Goal: Transaction & Acquisition: Download file/media

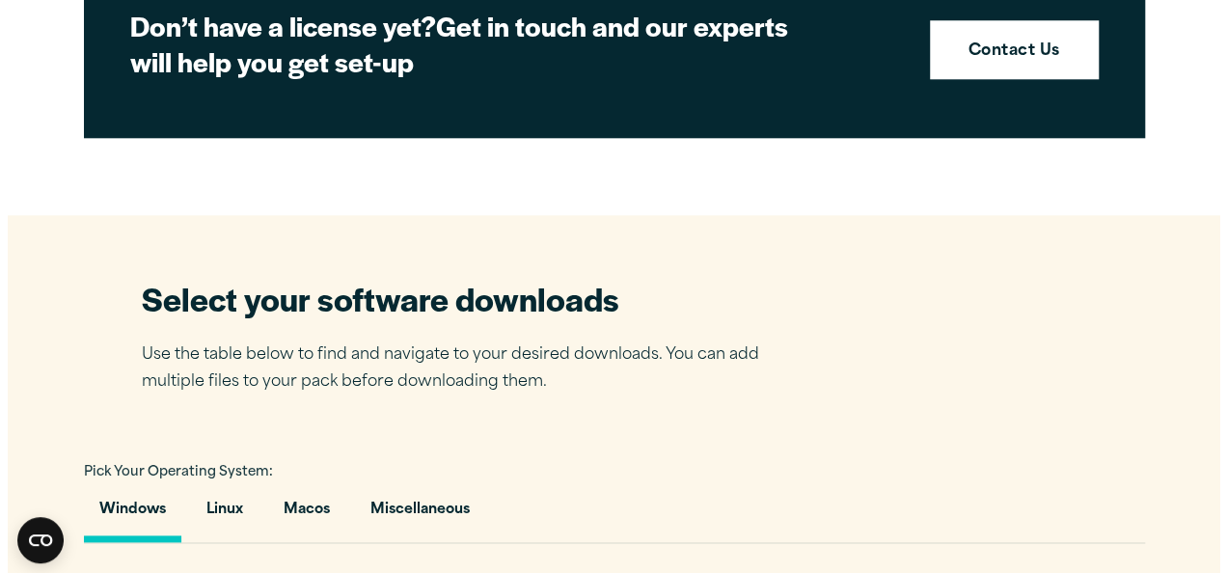
scroll to position [990, 0]
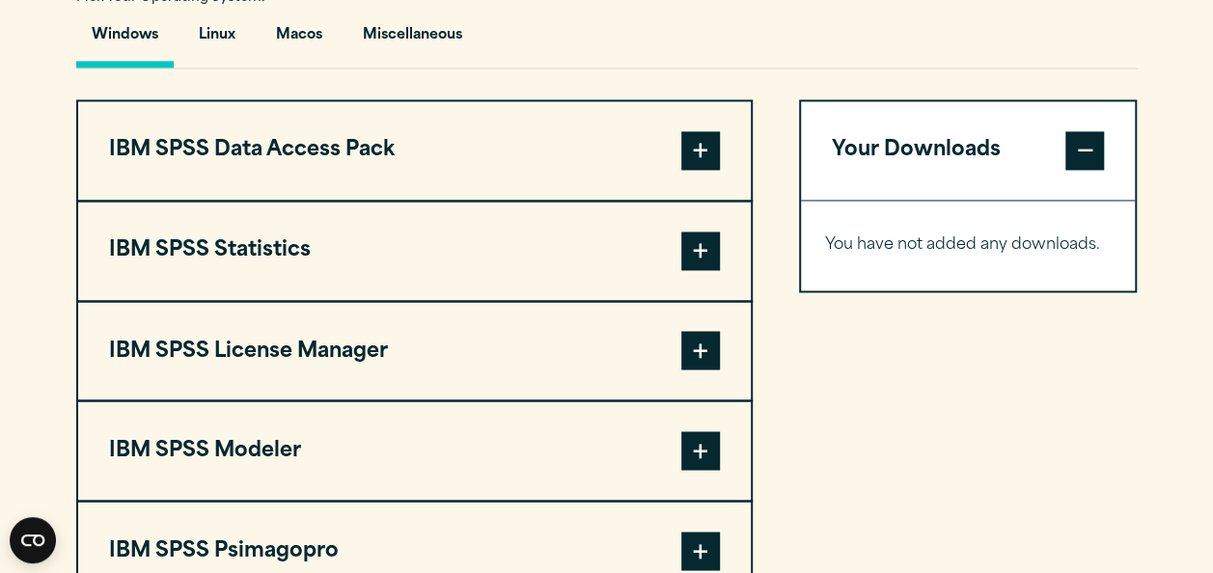
scroll to position [1458, 0]
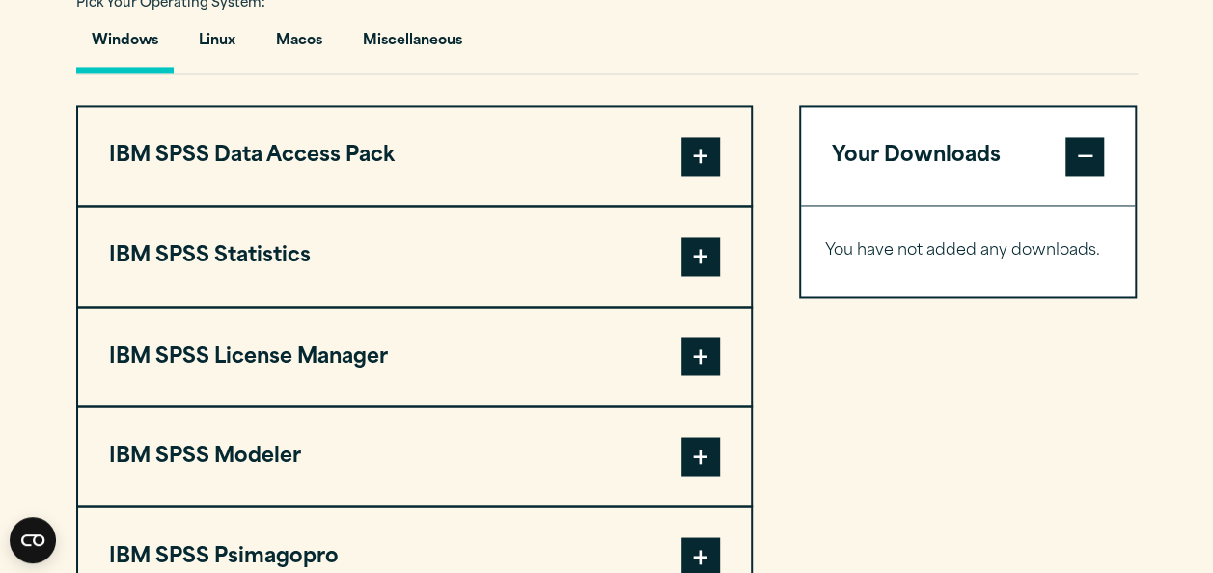
click at [234, 251] on button "IBM SPSS Statistics" at bounding box center [414, 256] width 673 height 98
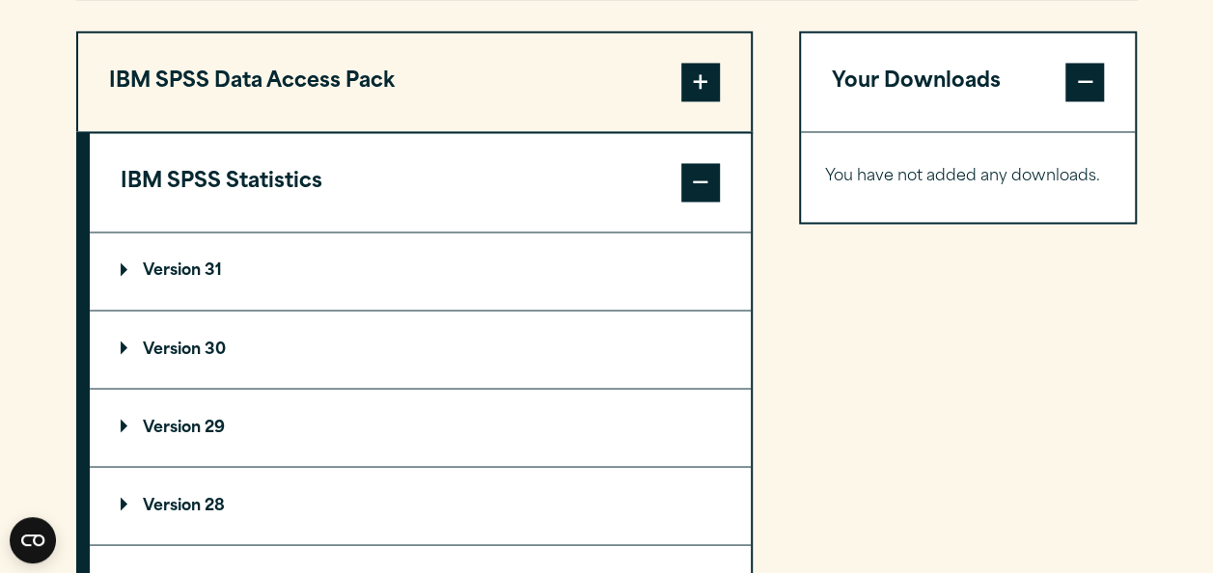
scroll to position [1541, 0]
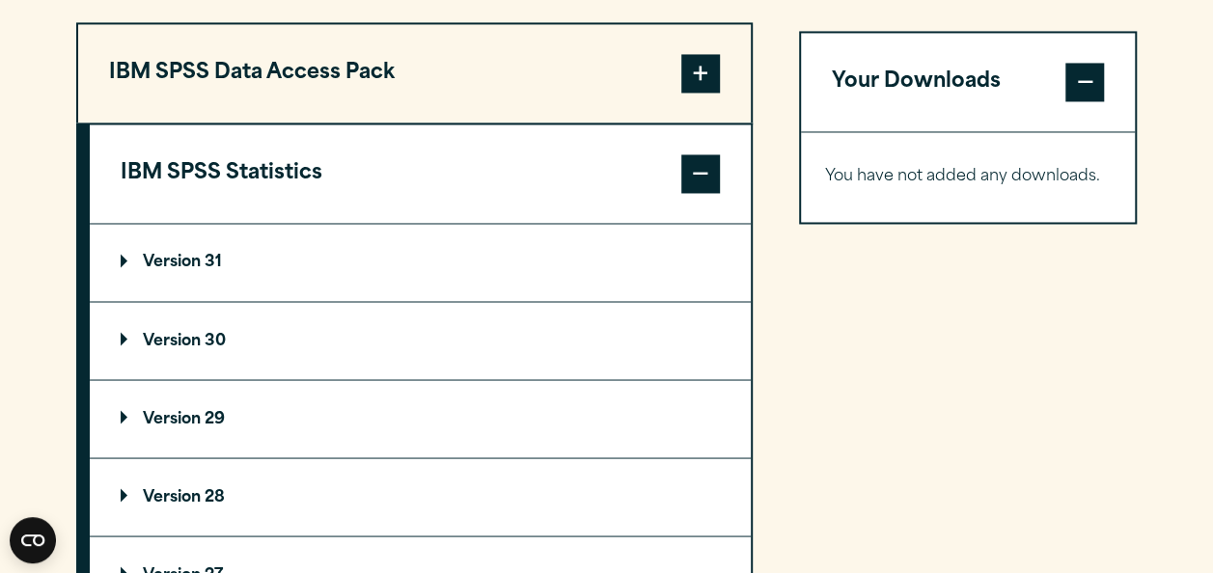
click at [185, 333] on p "Version 30" at bounding box center [173, 340] width 105 height 15
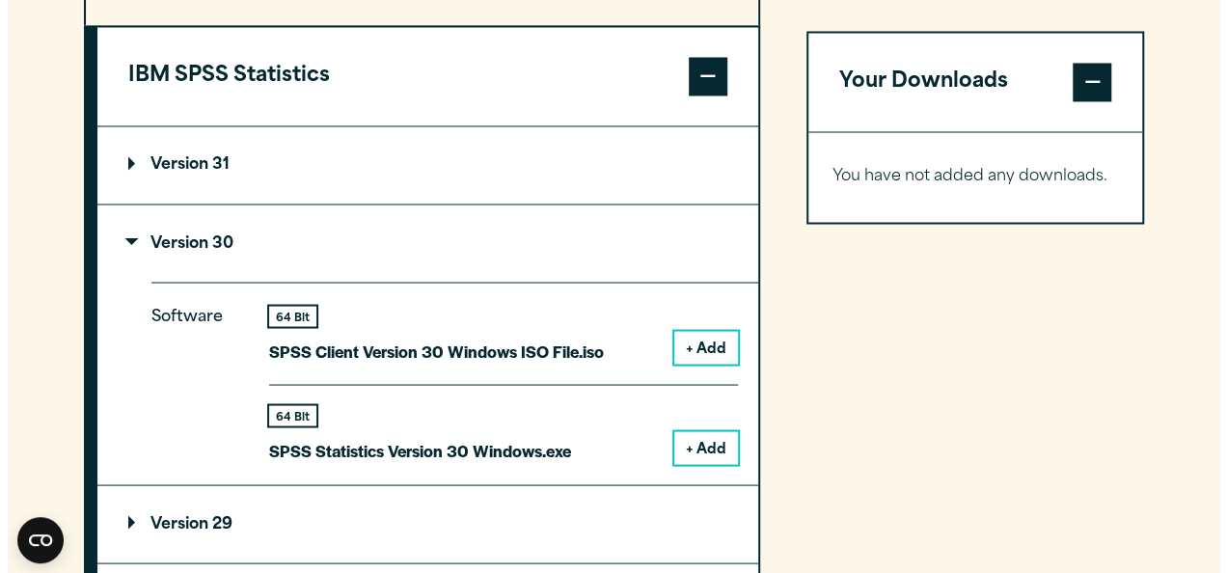
scroll to position [1647, 0]
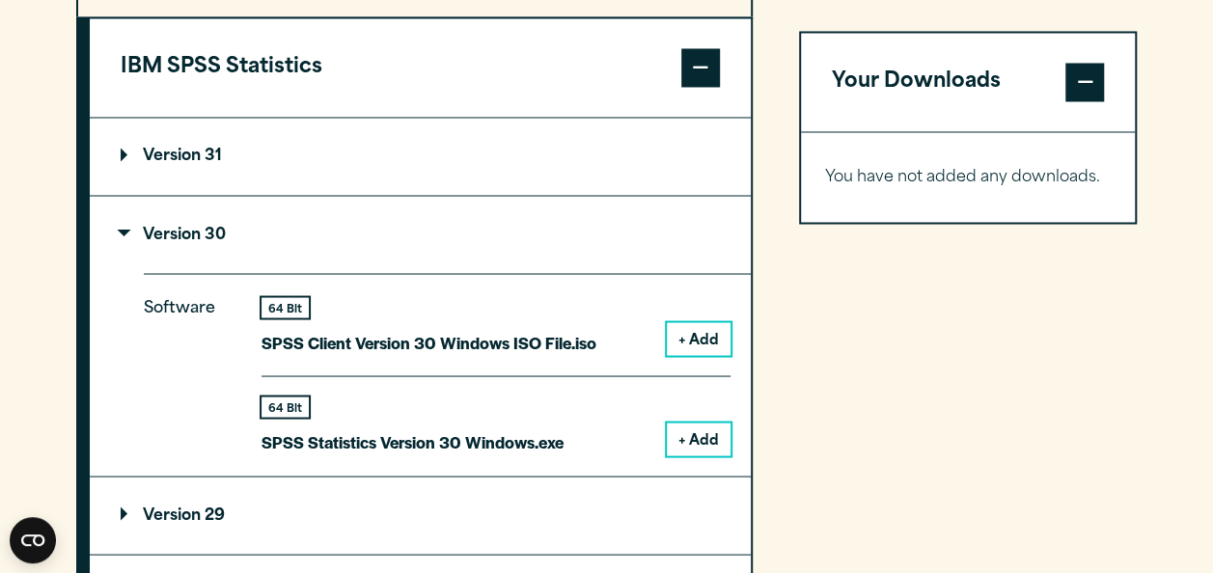
click at [709, 438] on button "+ Add" at bounding box center [699, 439] width 64 height 33
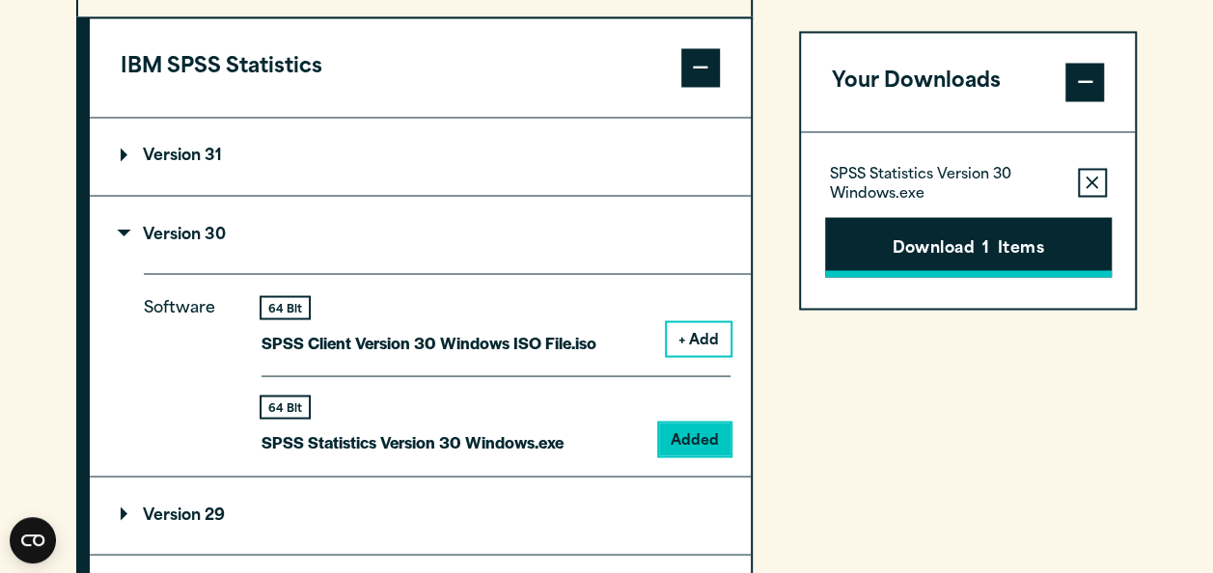
click at [971, 243] on button "Download 1 Items" at bounding box center [968, 247] width 287 height 60
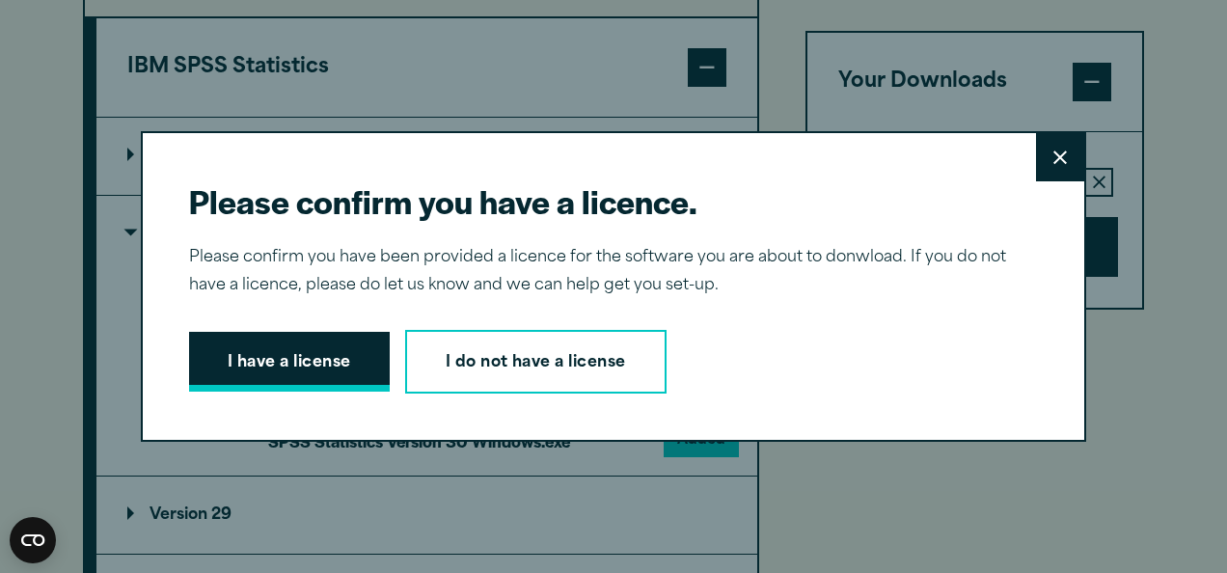
click at [285, 355] on button "I have a license" at bounding box center [289, 362] width 201 height 60
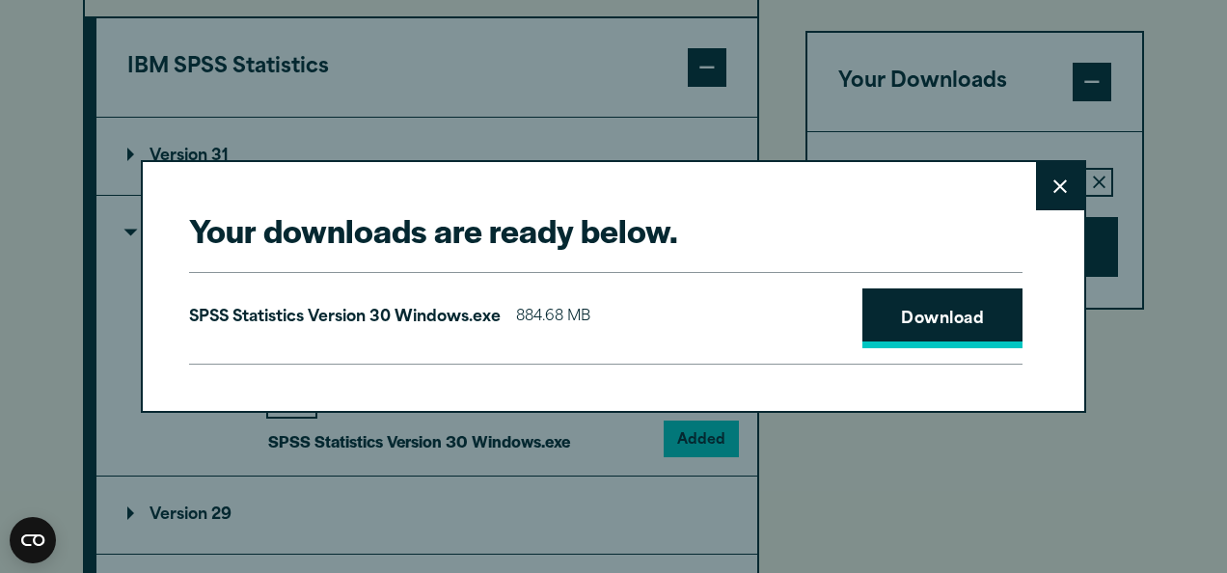
click at [928, 324] on link "Download" at bounding box center [943, 319] width 160 height 60
